Goal: Navigation & Orientation: Find specific page/section

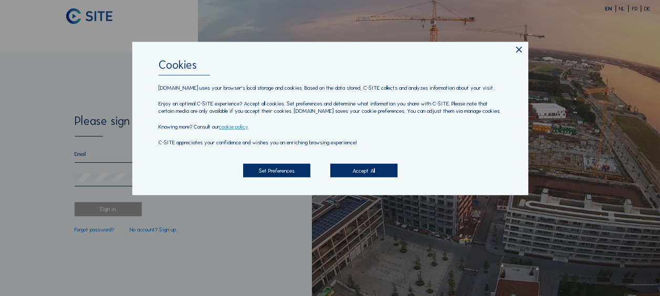
click at [350, 175] on div "Accept All" at bounding box center [363, 171] width 67 height 14
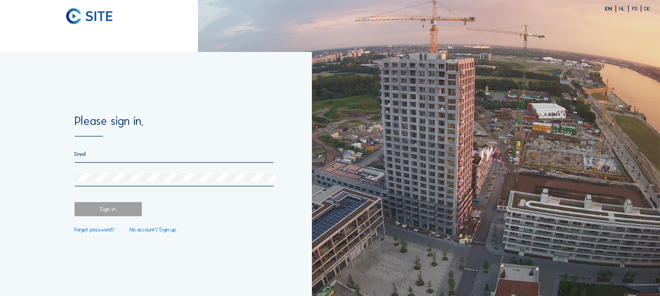
click at [86, 151] on input "email" at bounding box center [174, 154] width 199 height 7
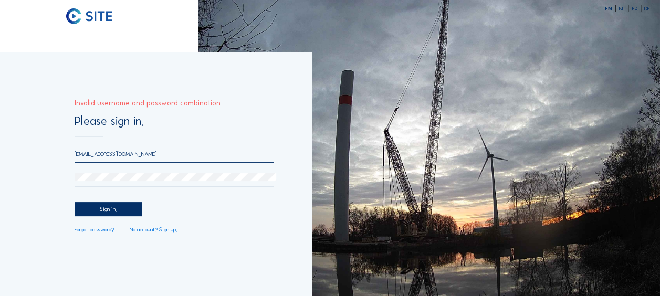
click at [102, 155] on input "[EMAIL_ADDRESS][DOMAIN_NAME]" at bounding box center [174, 154] width 199 height 7
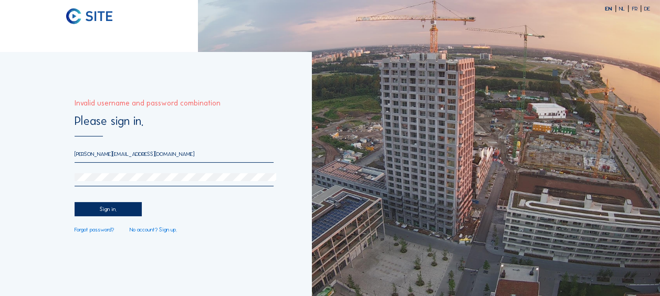
type input "[PERSON_NAME][EMAIL_ADDRESS][DOMAIN_NAME]"
click at [127, 207] on div "Sign in." at bounding box center [108, 209] width 67 height 14
click at [108, 182] on div at bounding box center [174, 179] width 199 height 13
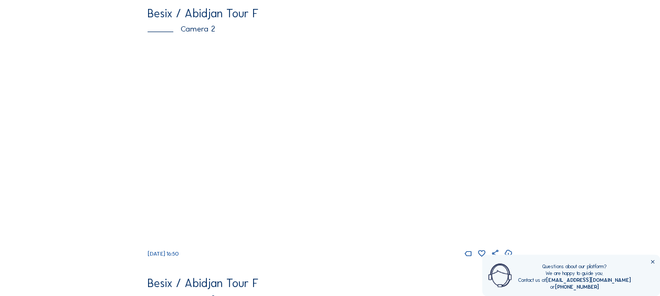
scroll to position [368, 0]
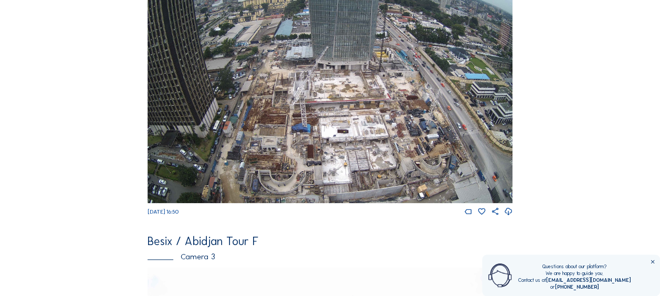
click at [293, 125] on img at bounding box center [330, 100] width 365 height 205
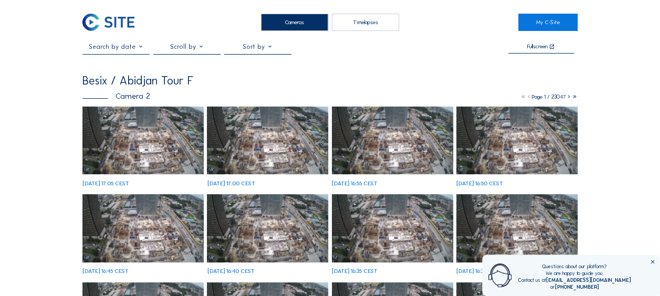
click at [165, 149] on img at bounding box center [142, 141] width 121 height 68
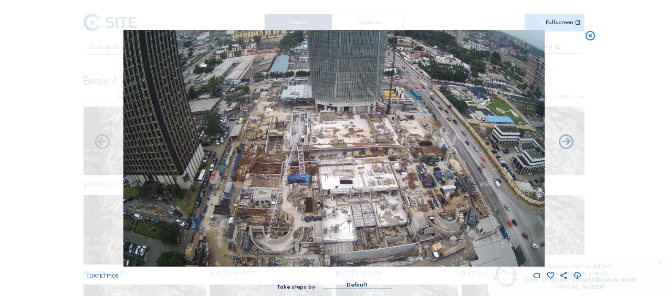
drag, startPoint x: 589, startPoint y: 39, endPoint x: 544, endPoint y: 66, distance: 52.8
click at [588, 39] on icon at bounding box center [590, 36] width 12 height 12
